Goal: Task Accomplishment & Management: Complete application form

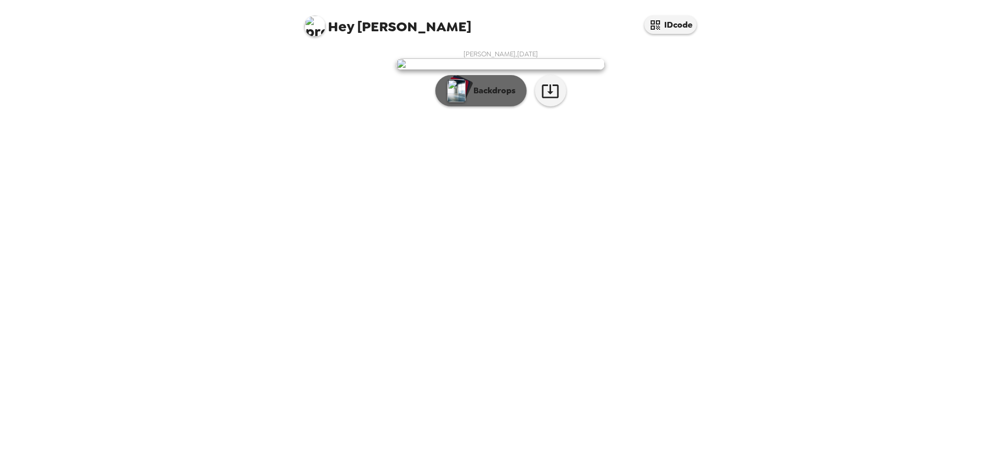
click at [498, 97] on p "Backdrops" at bounding box center [491, 90] width 47 height 13
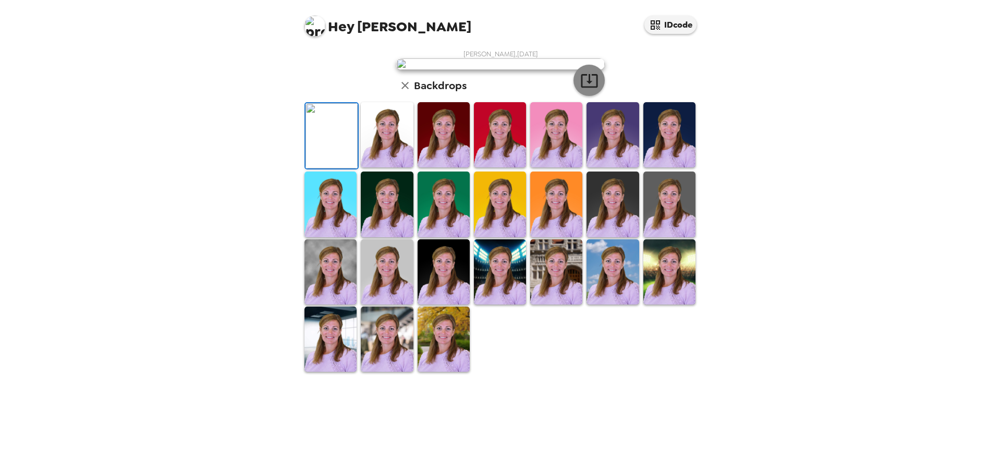
scroll to position [157, 0]
click at [372, 167] on img at bounding box center [387, 134] width 52 height 65
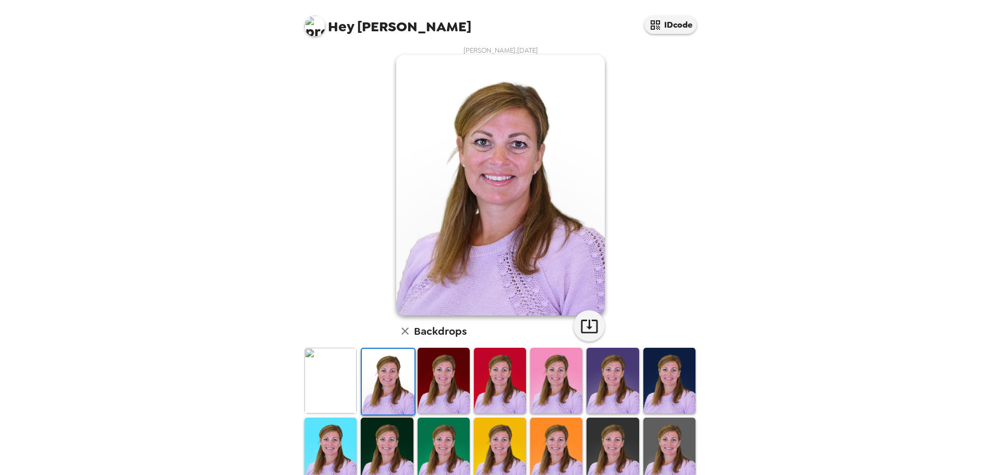
scroll to position [1, 0]
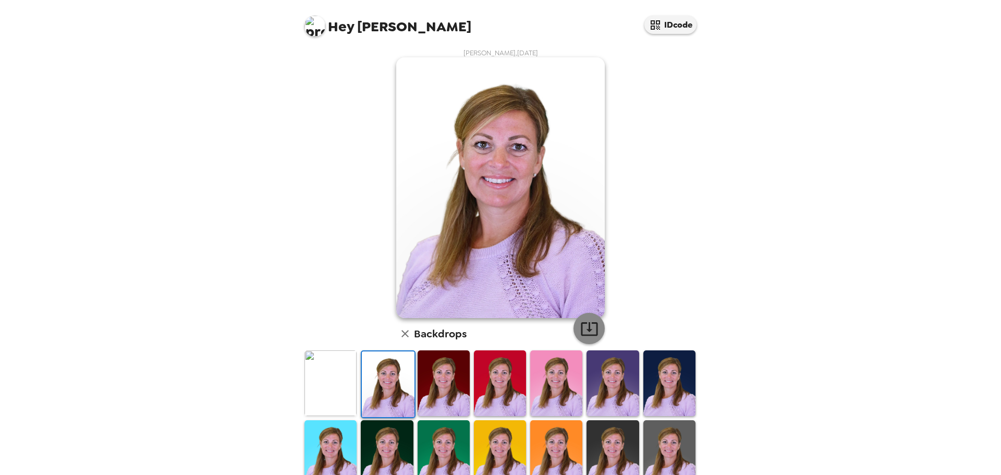
click at [587, 331] on icon "button" at bounding box center [589, 329] width 18 height 18
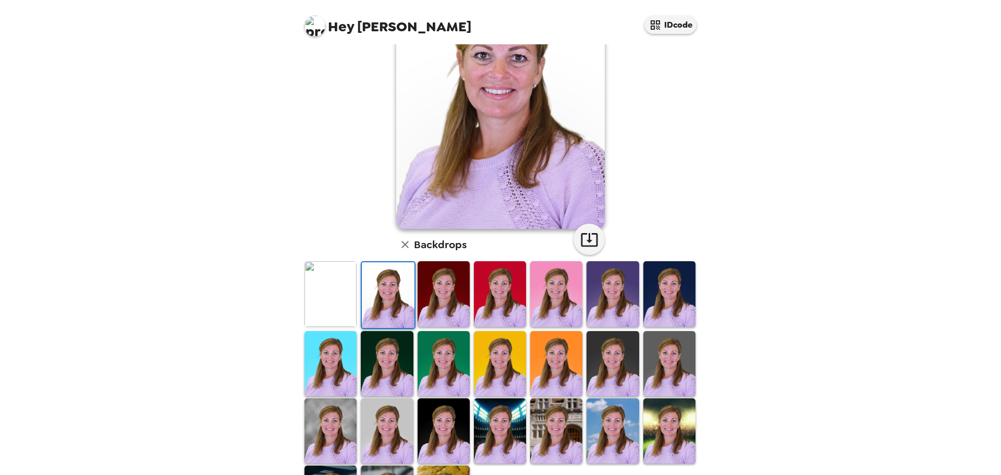
scroll to position [157, 0]
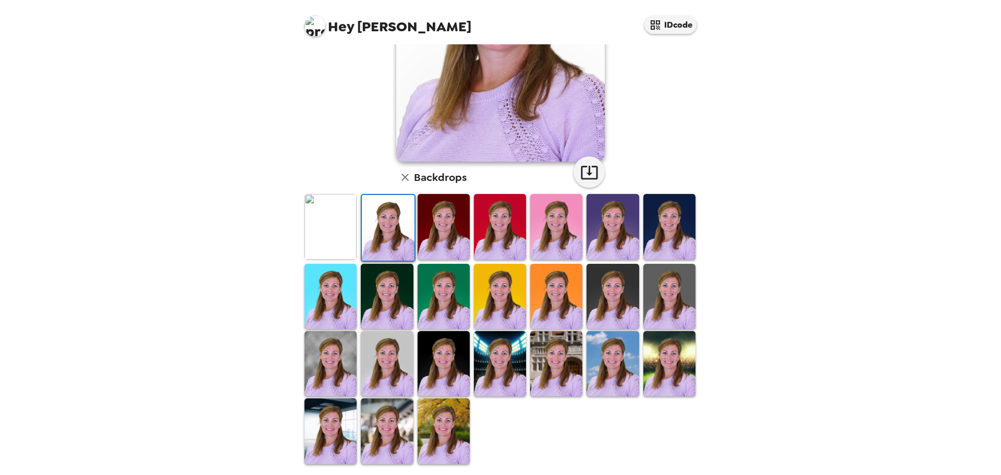
click at [437, 367] on img at bounding box center [444, 363] width 52 height 65
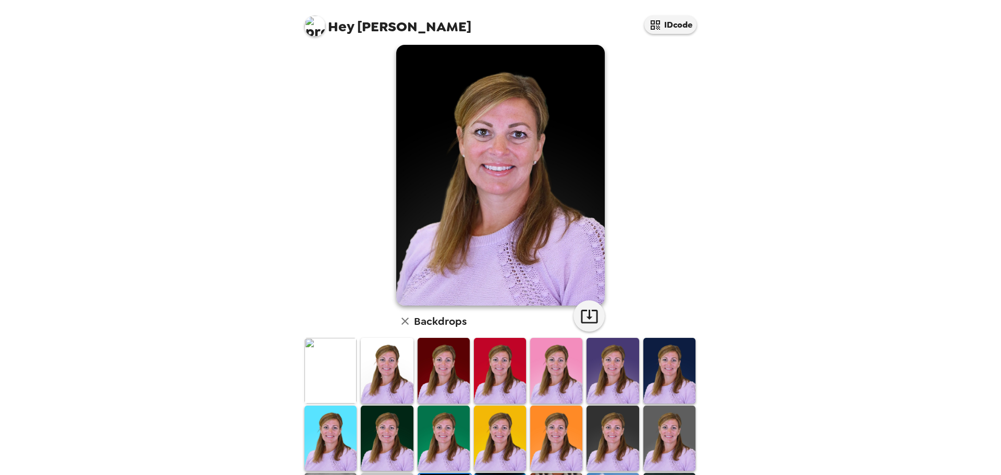
scroll to position [0, 0]
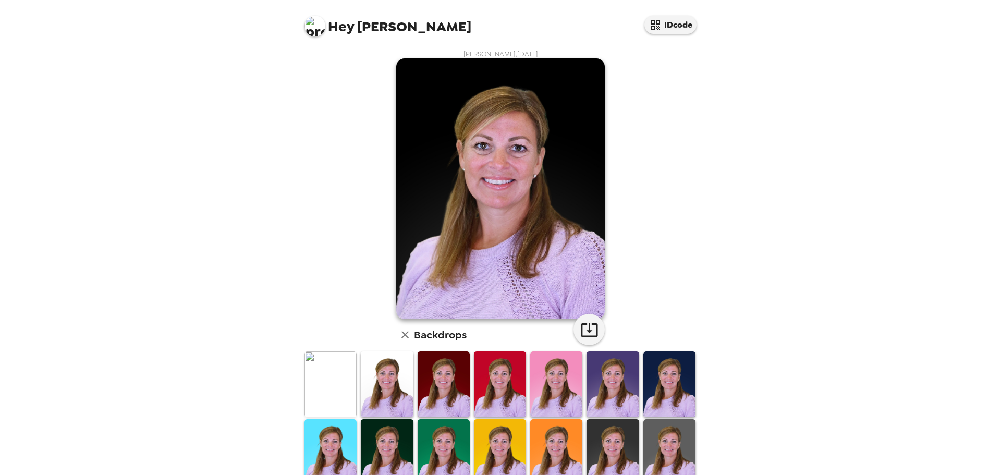
click at [382, 385] on img at bounding box center [387, 383] width 52 height 65
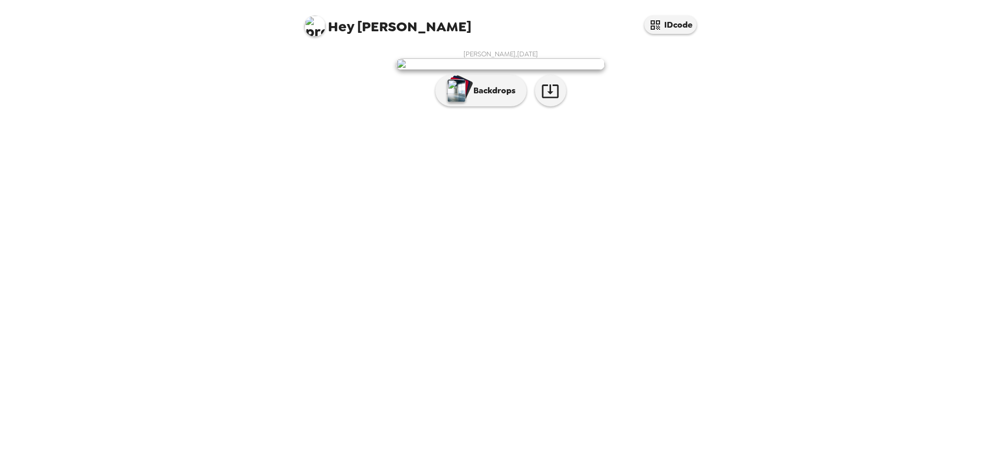
click at [325, 28] on img at bounding box center [315, 26] width 21 height 21
click at [813, 135] on div at bounding box center [500, 237] width 1001 height 475
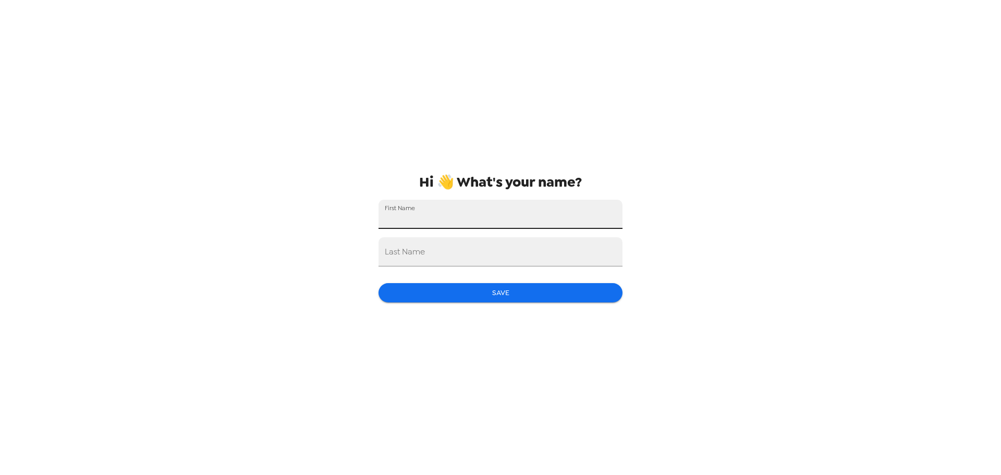
click at [408, 209] on div "First Name" at bounding box center [501, 214] width 244 height 29
type input "Rebecca"
type input "McCabe"
click at [480, 294] on button "Save" at bounding box center [501, 292] width 244 height 19
